Goal: Contribute content: Add original content to the website for others to see

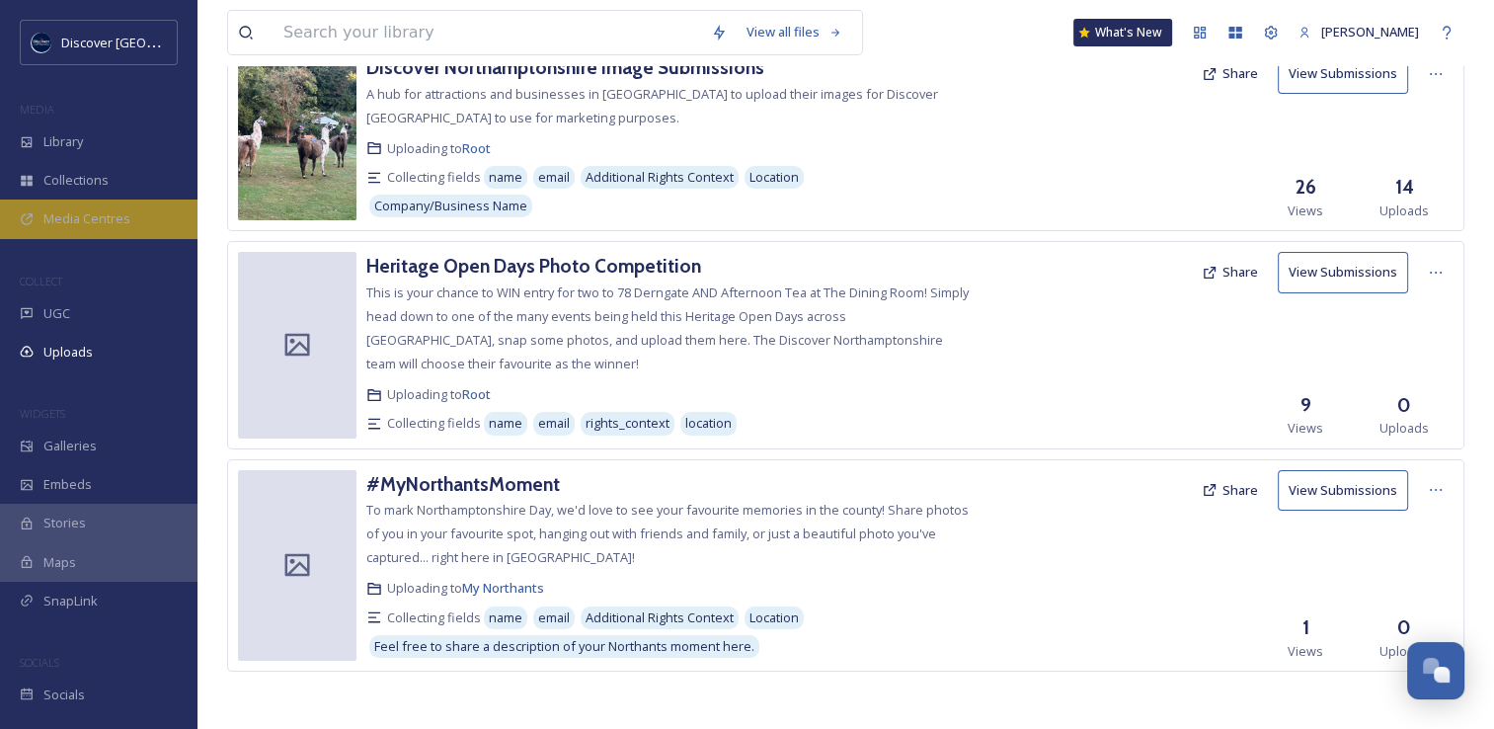
scroll to position [5036, 0]
click at [122, 214] on span "Media Centres" at bounding box center [86, 218] width 87 height 19
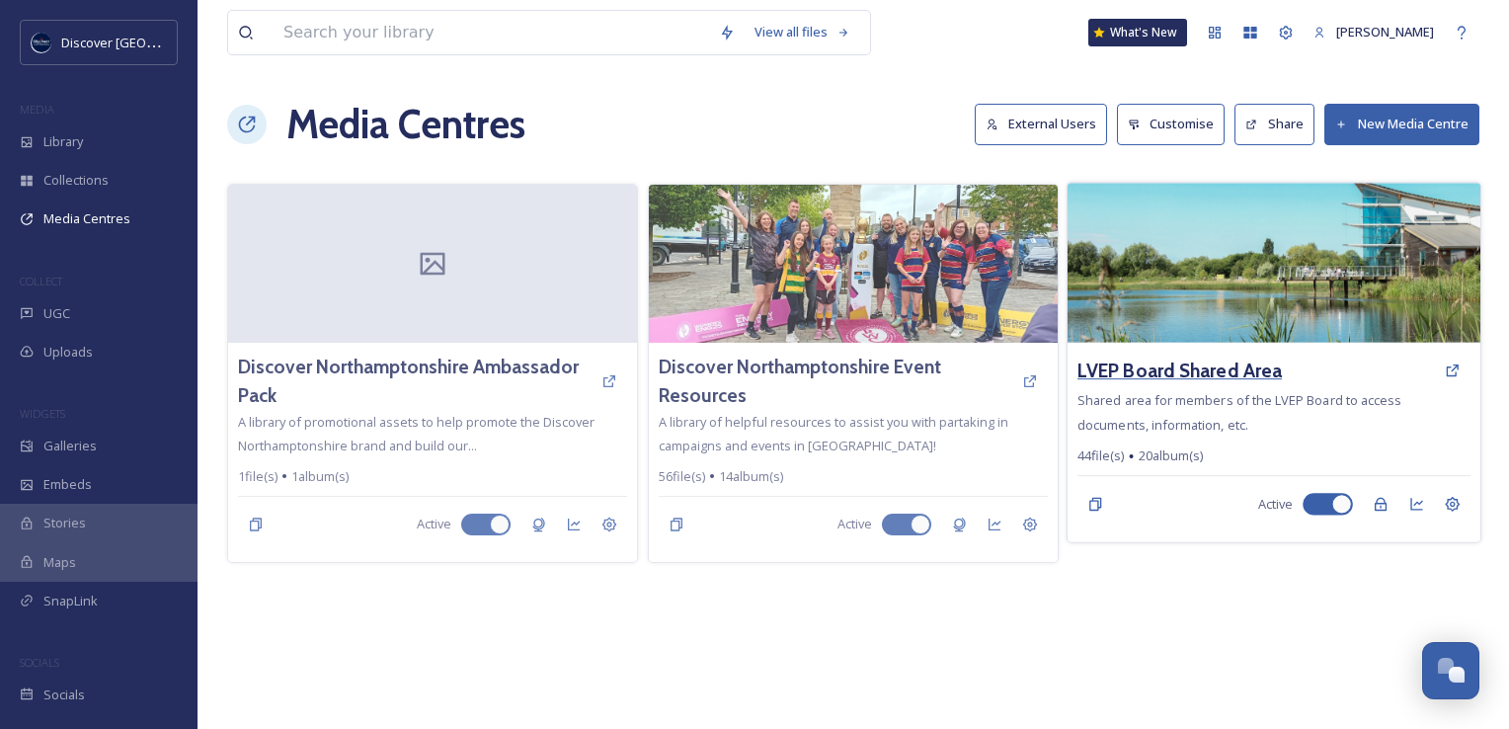
click at [1145, 367] on h3 "LVEP Board Shared Area" at bounding box center [1179, 370] width 204 height 29
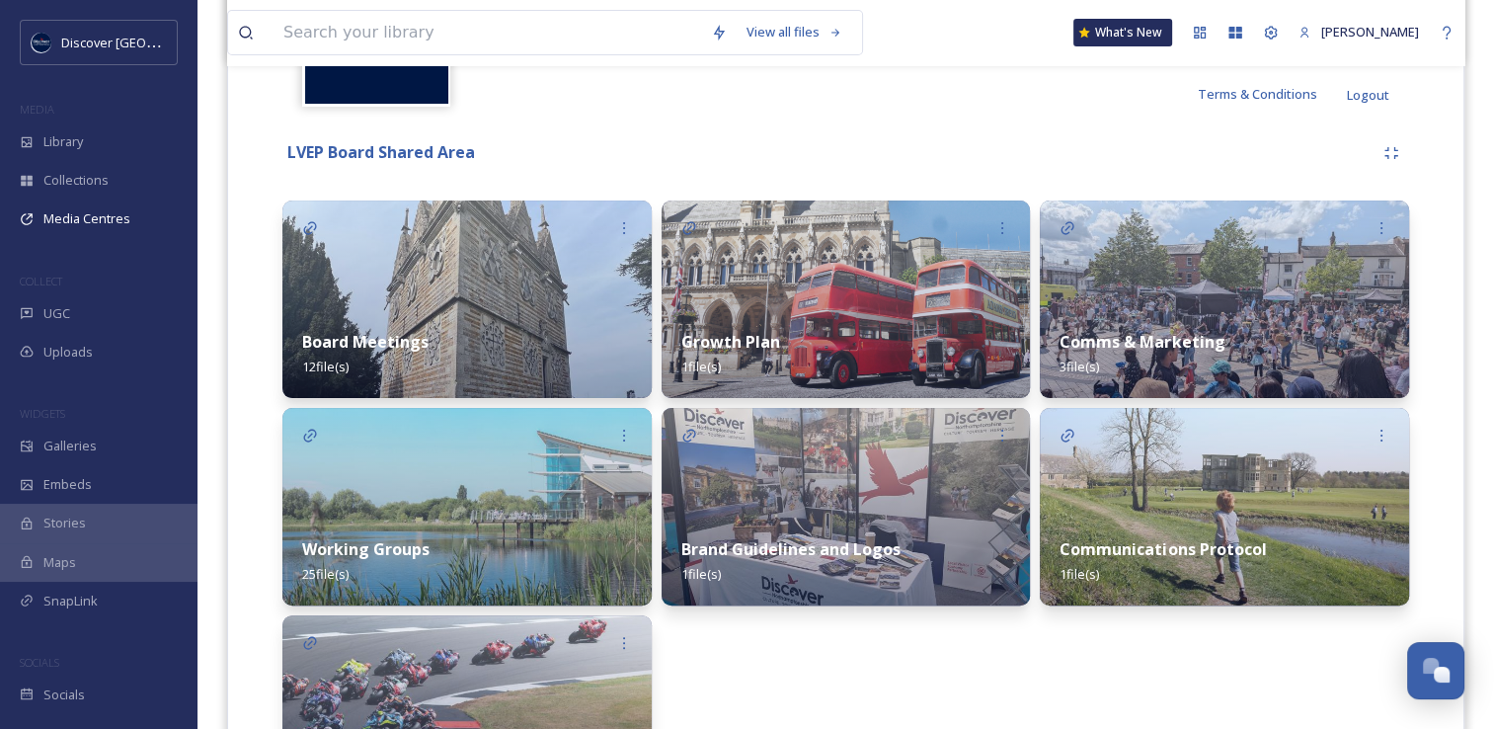
scroll to position [494, 0]
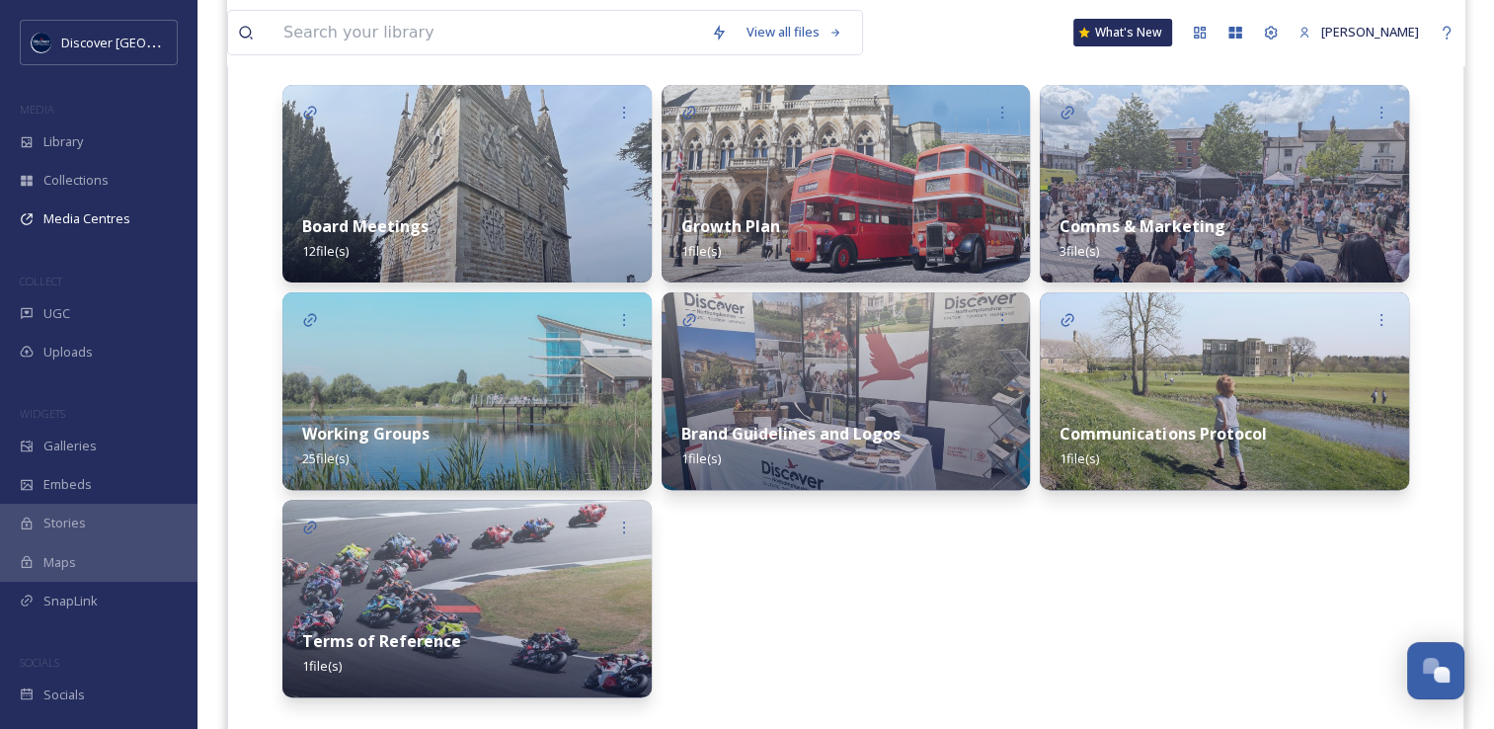
click at [1075, 241] on div "Comms & Marketing 3 file(s)" at bounding box center [1224, 239] width 369 height 88
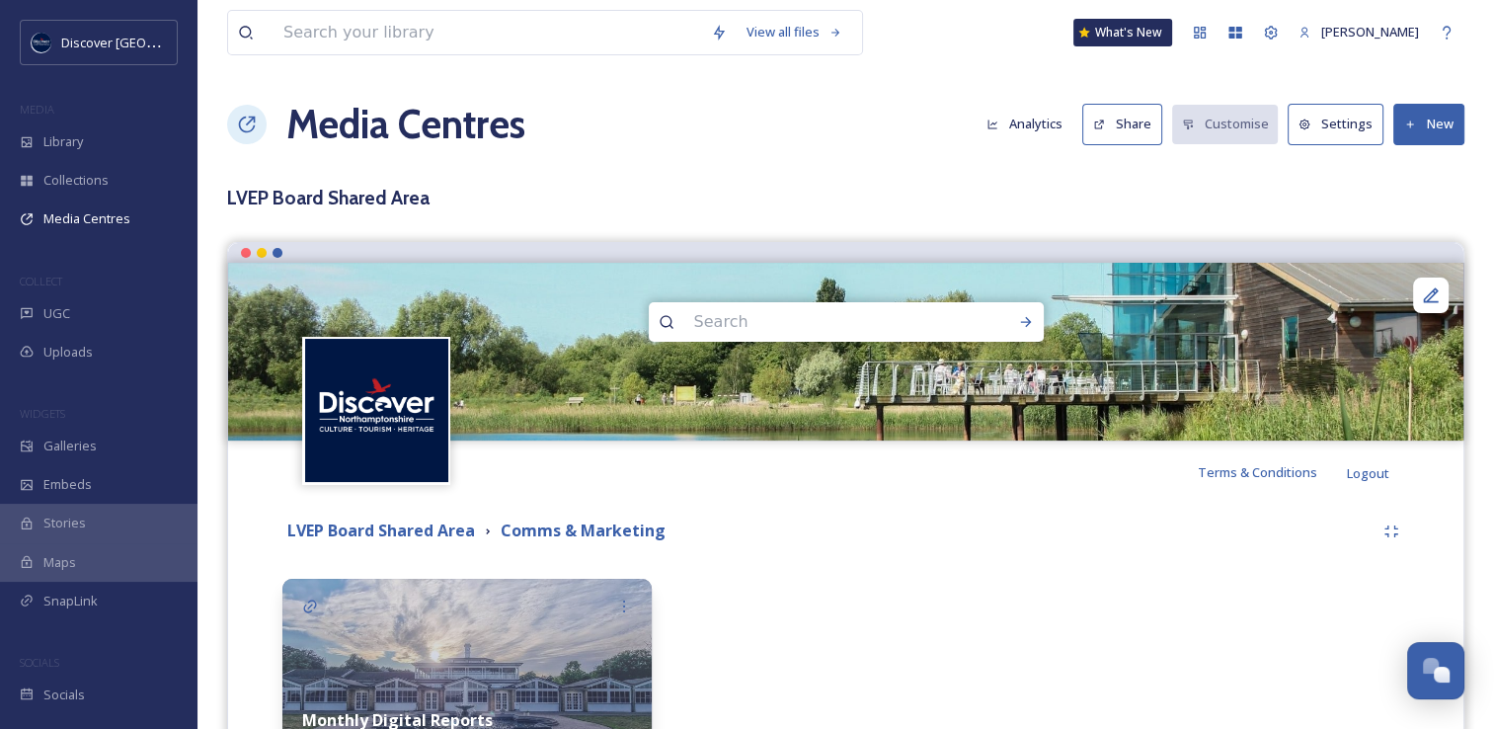
click at [1453, 123] on button "New" at bounding box center [1428, 124] width 71 height 40
click at [1412, 212] on span "Add Album" at bounding box center [1421, 208] width 64 height 19
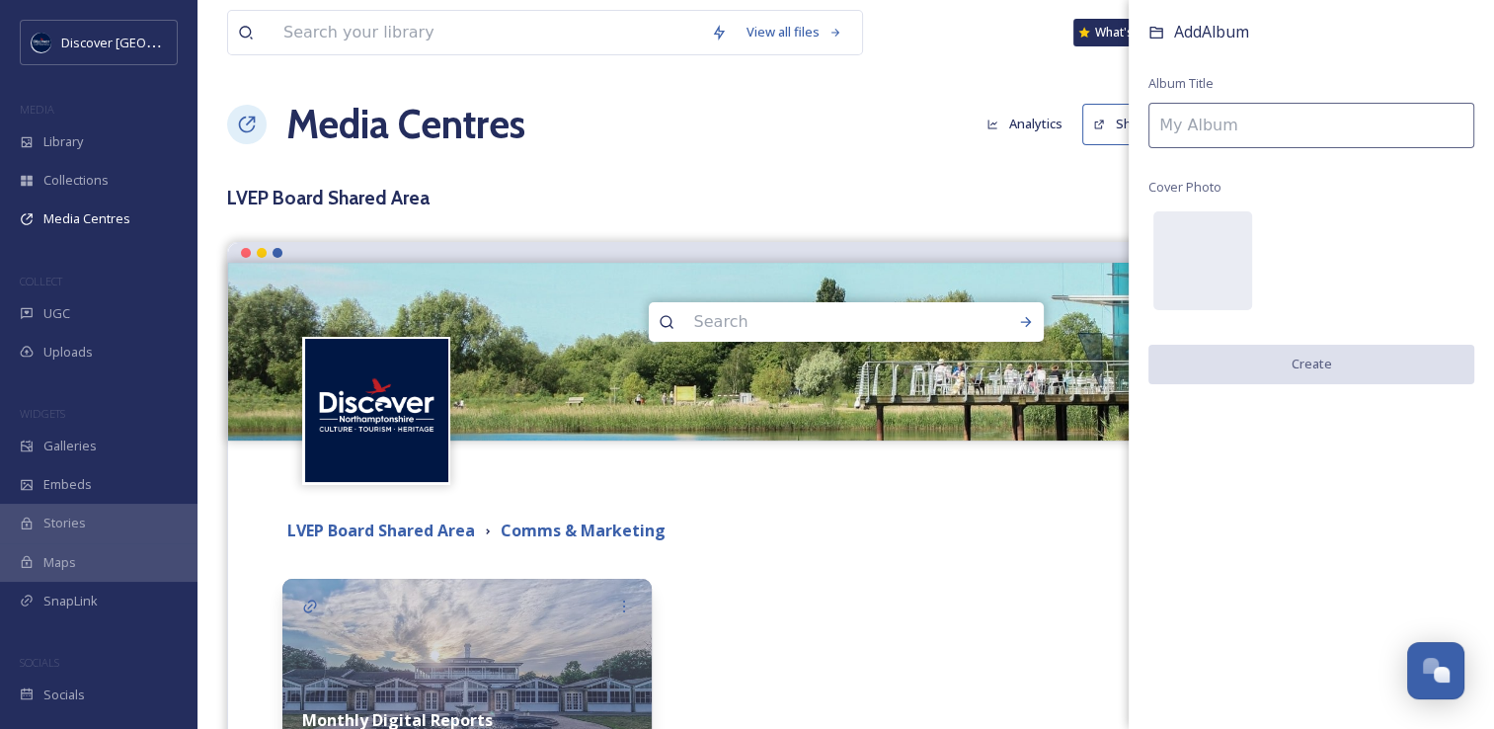
click at [1278, 118] on input at bounding box center [1311, 125] width 326 height 45
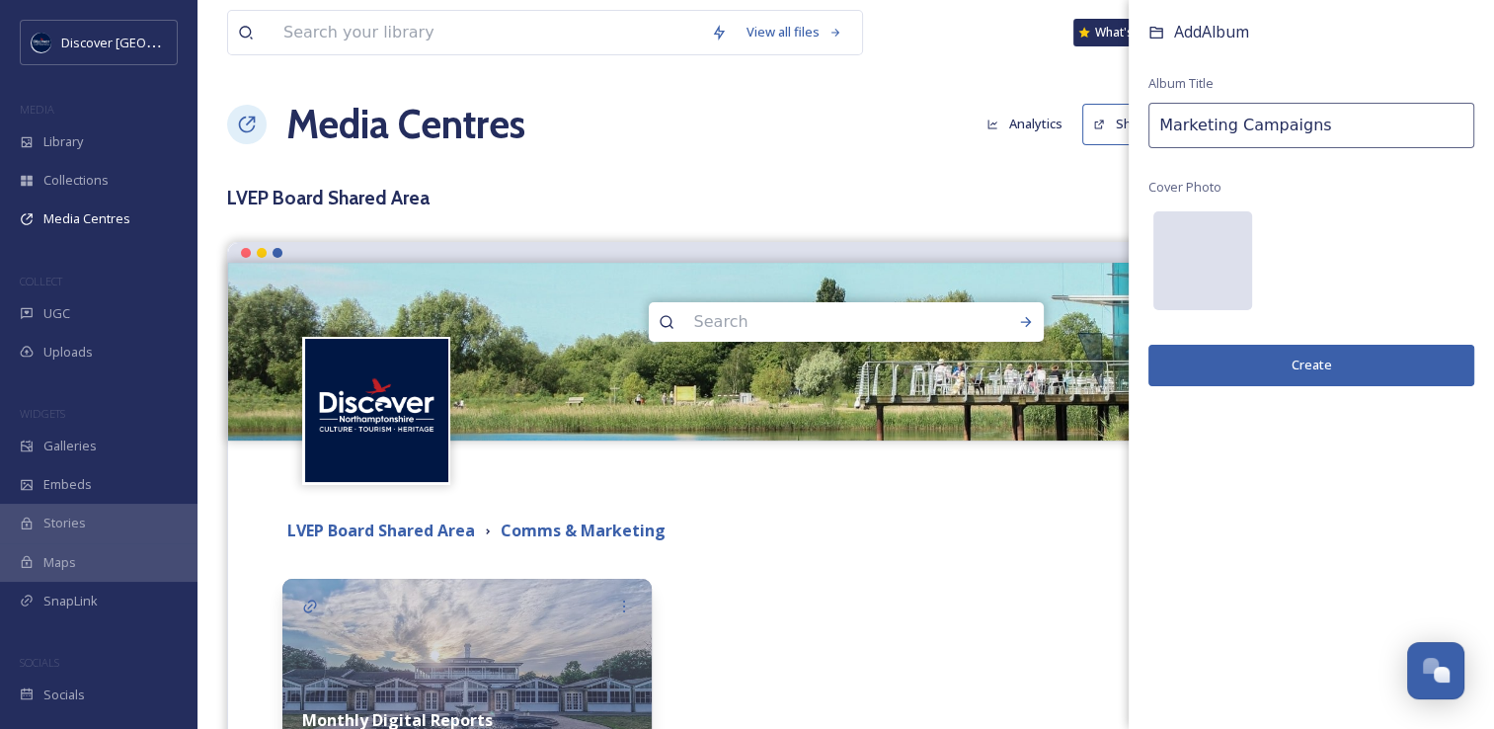
type input "Marketing Campaigns"
click at [1205, 260] on div at bounding box center [1202, 260] width 99 height 99
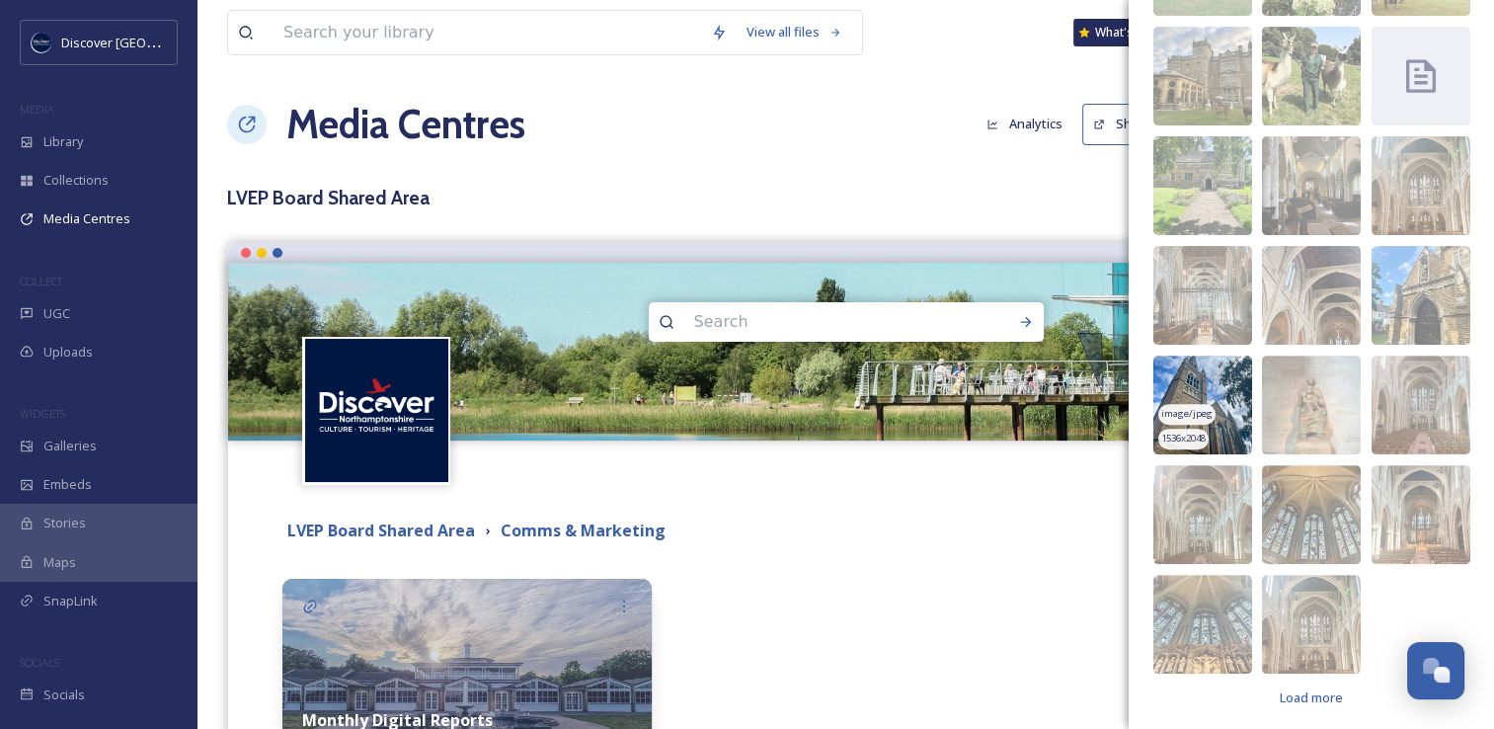
scroll to position [667, 0]
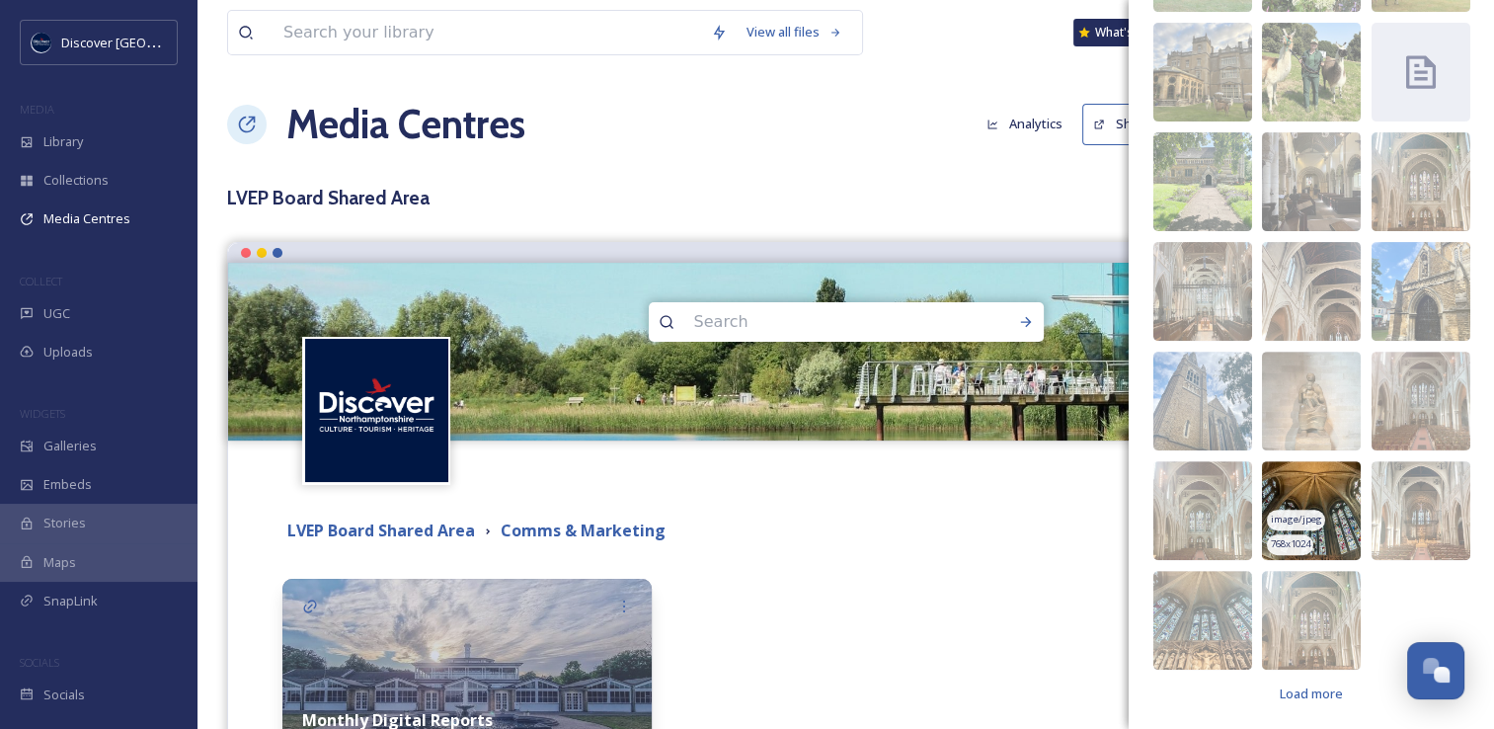
click at [1293, 491] on img at bounding box center [1311, 510] width 99 height 99
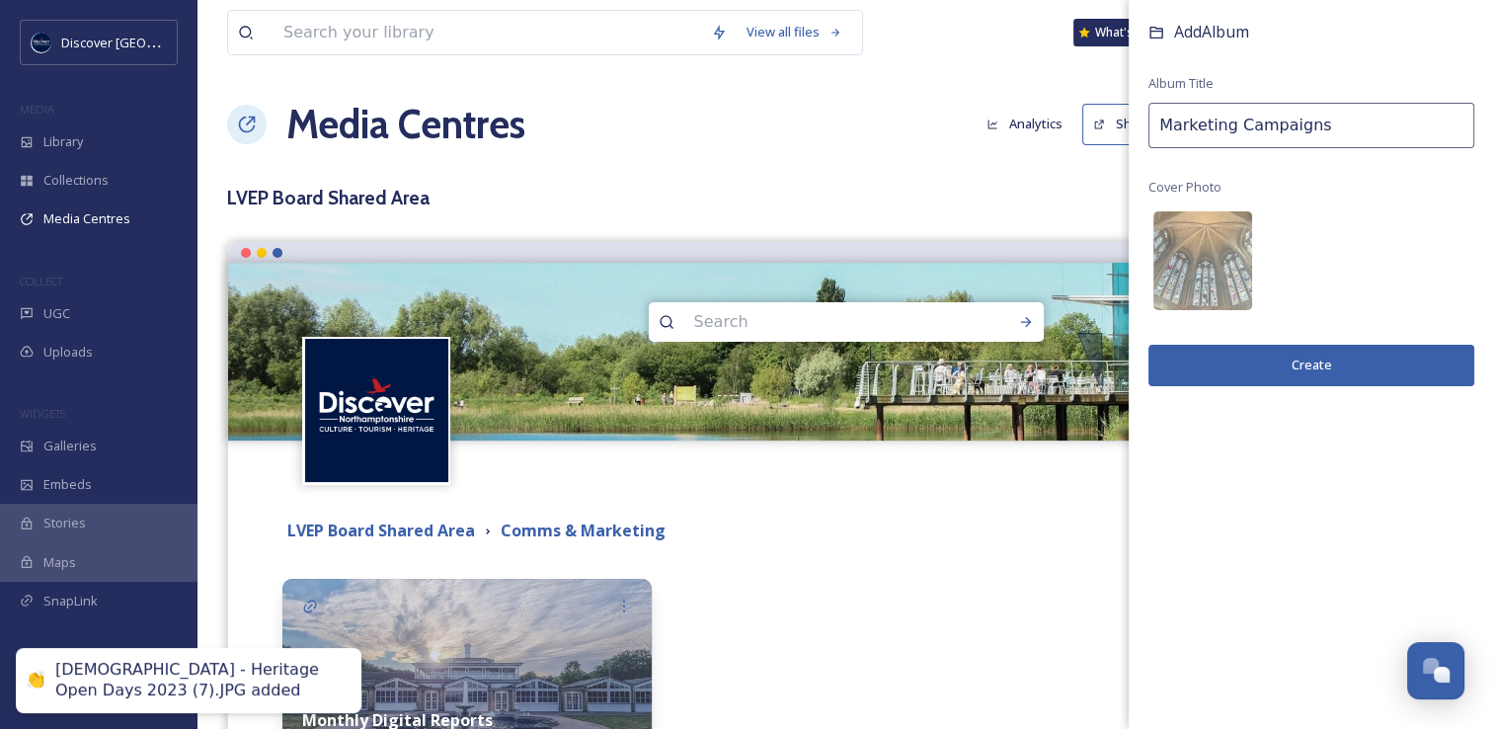
click at [1302, 370] on button "Create" at bounding box center [1311, 365] width 326 height 40
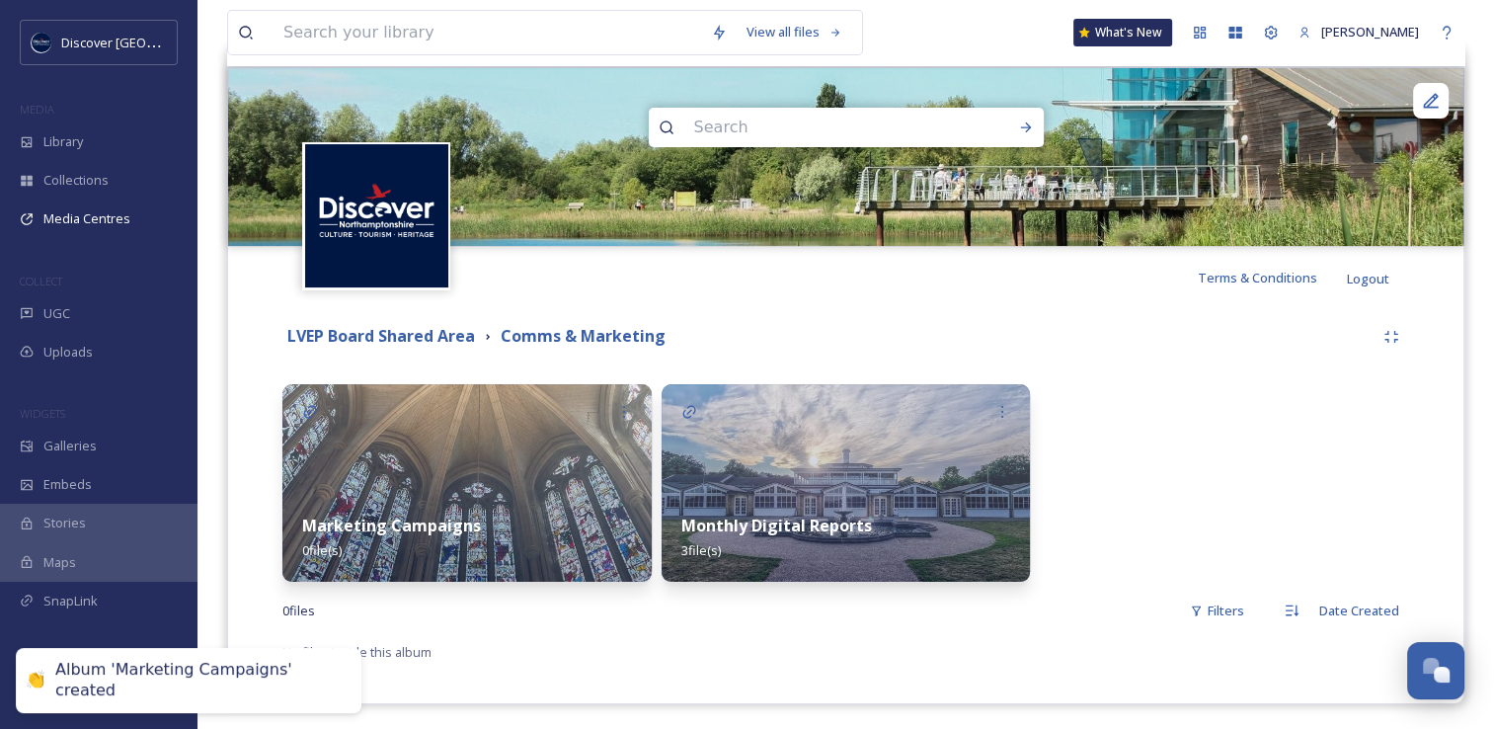
scroll to position [197, 0]
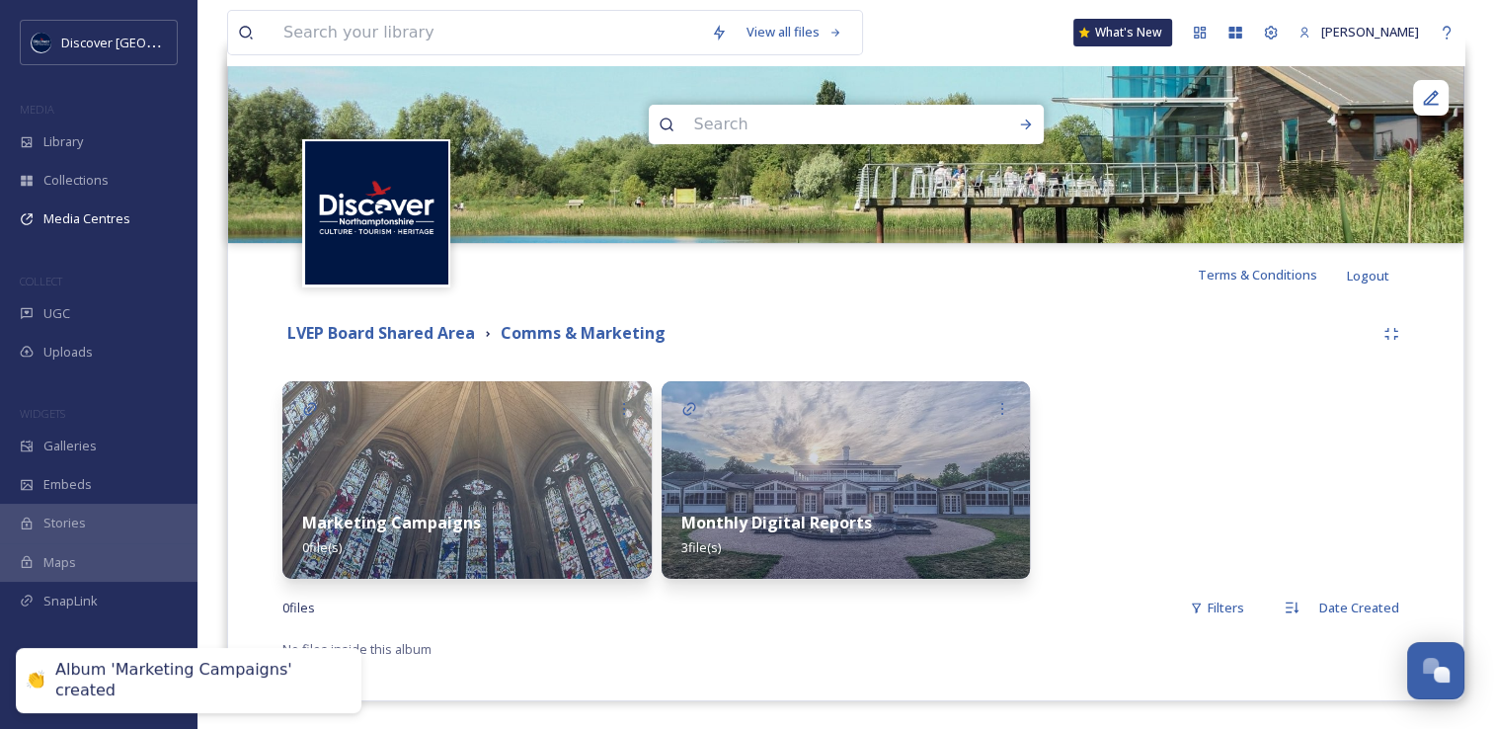
click at [439, 460] on img at bounding box center [466, 479] width 369 height 197
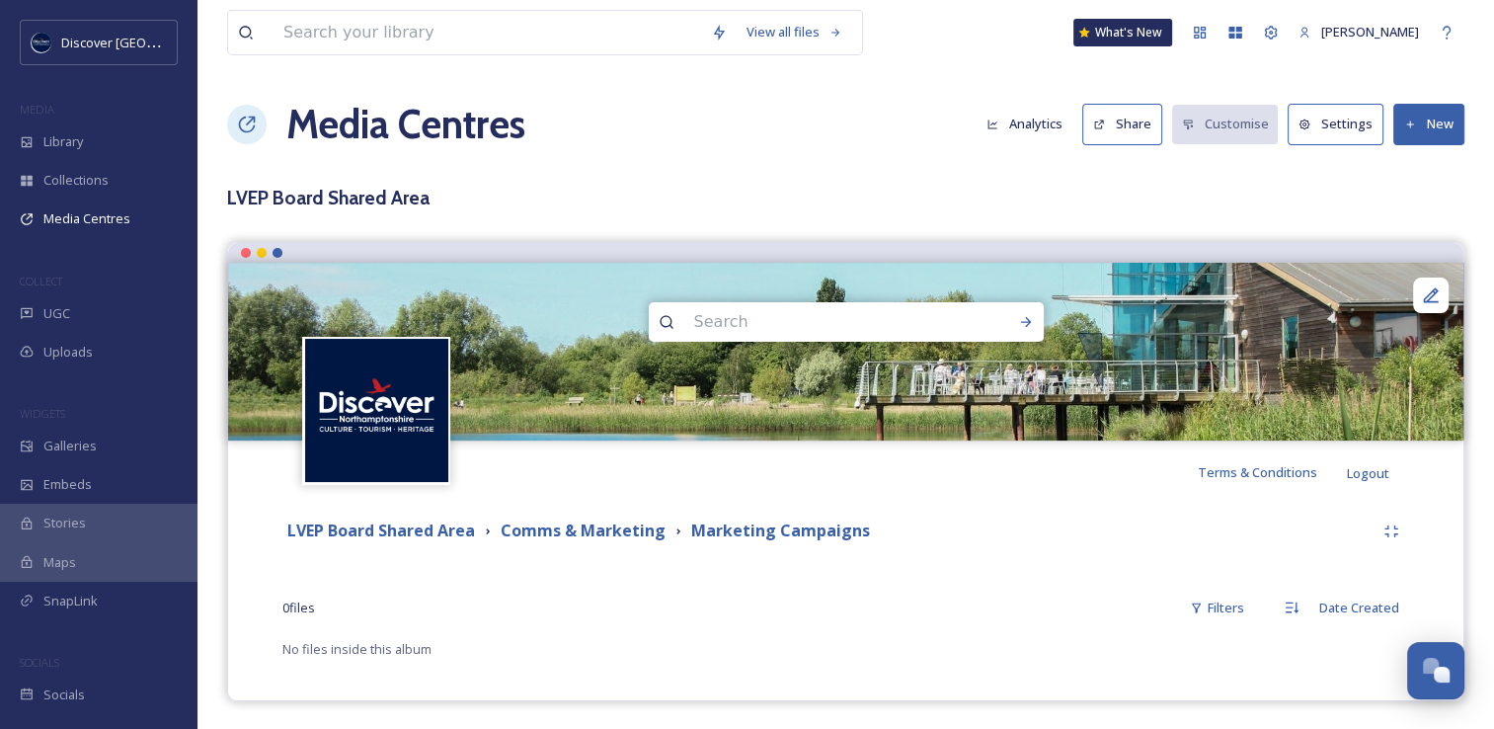
click at [1435, 132] on button "New" at bounding box center [1428, 124] width 71 height 40
click at [1406, 171] on span "Add Files" at bounding box center [1415, 170] width 53 height 19
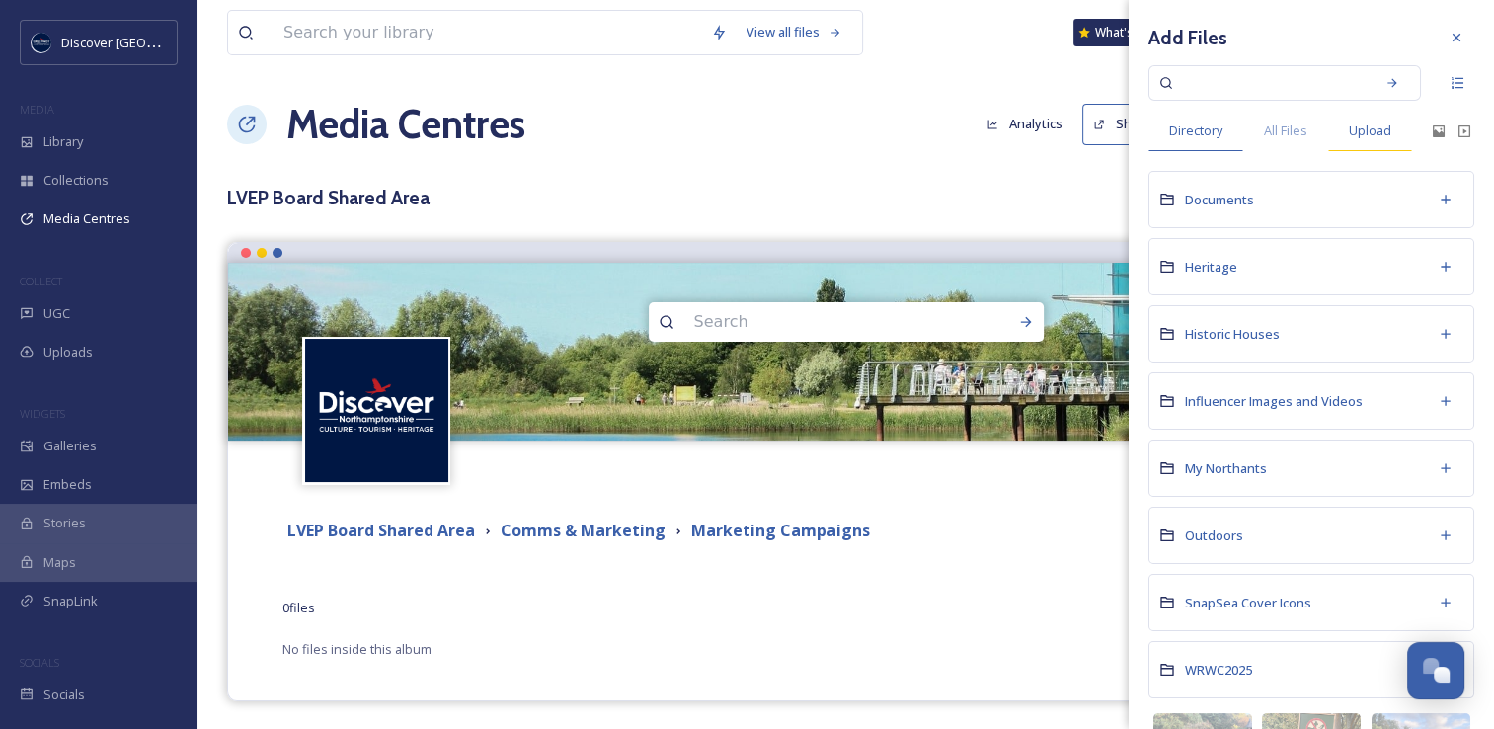
click at [1376, 127] on span "Upload" at bounding box center [1370, 130] width 42 height 19
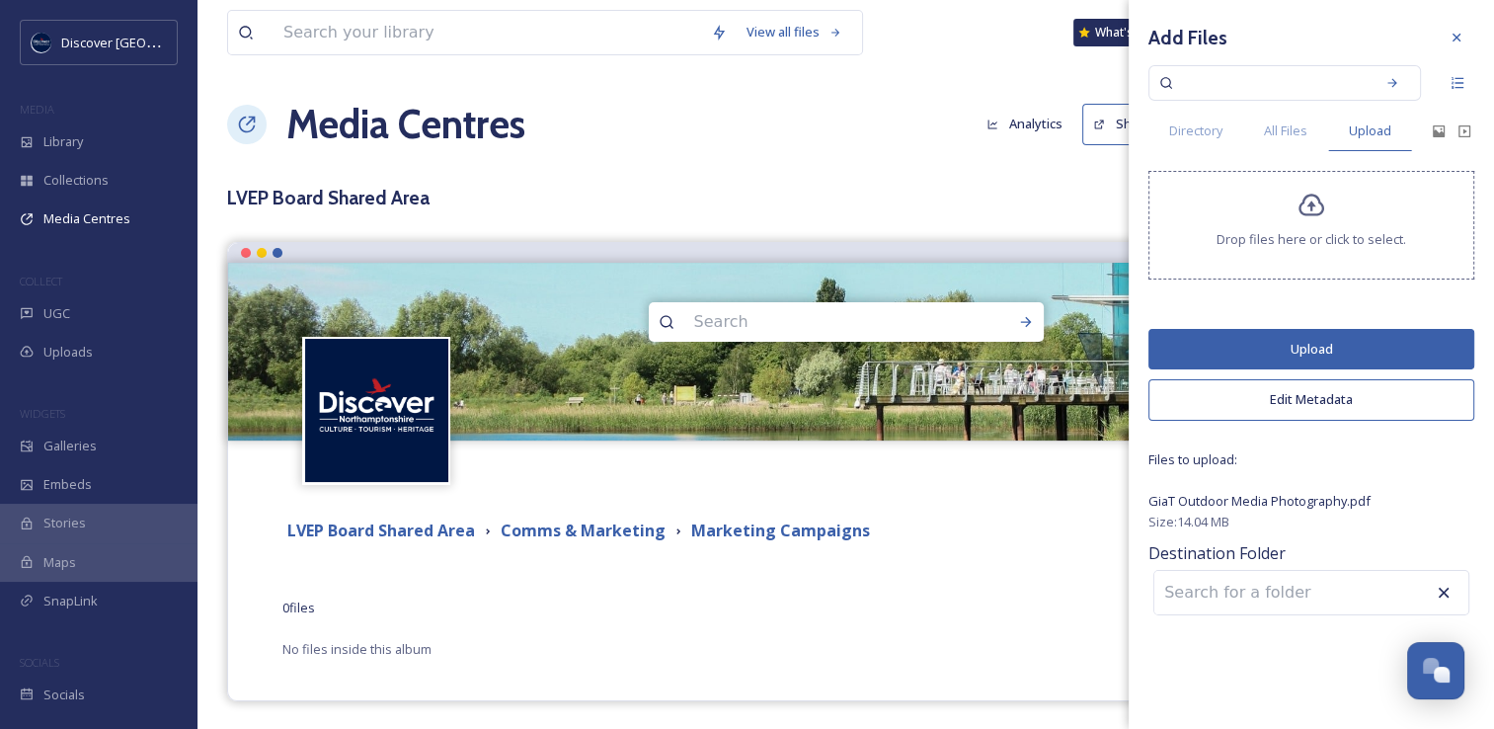
click at [1323, 208] on icon at bounding box center [1311, 206] width 26 height 23
click at [1228, 349] on button "Upload" at bounding box center [1311, 349] width 326 height 40
